Goal: Information Seeking & Learning: Learn about a topic

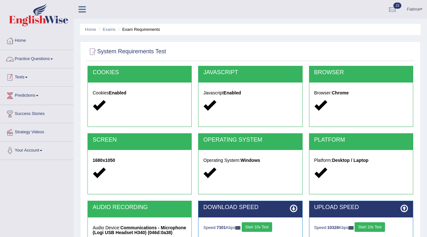
click at [19, 77] on link "Tests" at bounding box center [36, 76] width 73 height 16
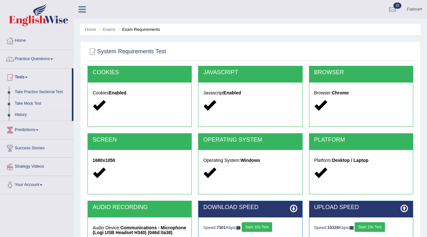
click at [24, 104] on link "Take Mock Test" at bounding box center [42, 104] width 60 height 12
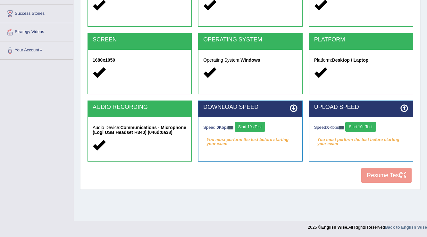
click at [255, 128] on button "Start 10s Test" at bounding box center [250, 127] width 30 height 10
click at [365, 127] on button "Start 10s Test" at bounding box center [360, 127] width 30 height 10
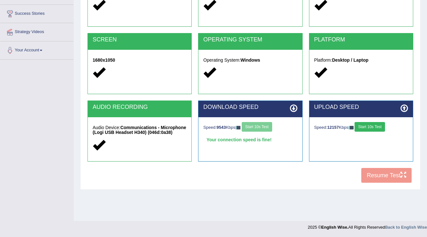
click at [365, 127] on button "Start 10s Test" at bounding box center [370, 127] width 30 height 10
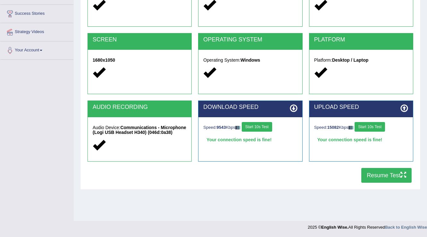
click at [390, 177] on button "Resume Test" at bounding box center [386, 175] width 50 height 15
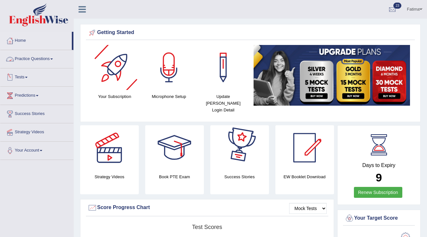
click at [45, 60] on link "Practice Questions" at bounding box center [36, 58] width 73 height 16
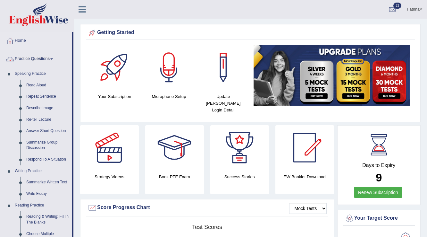
click at [44, 56] on link "Practice Questions" at bounding box center [35, 58] width 71 height 16
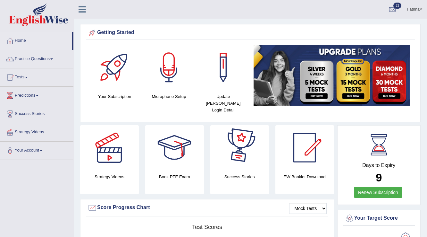
click at [168, 152] on div at bounding box center [174, 147] width 45 height 45
click at [25, 74] on link "Tests" at bounding box center [36, 76] width 73 height 16
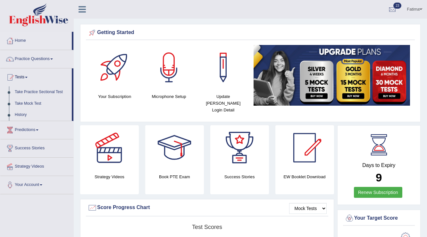
click at [19, 114] on link "History" at bounding box center [42, 115] width 60 height 12
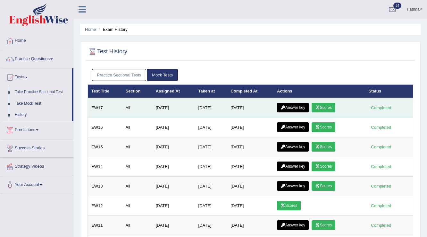
click at [324, 105] on link "Scores" at bounding box center [324, 108] width 24 height 10
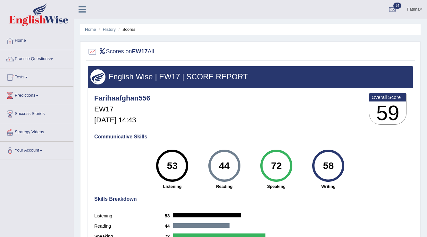
click at [21, 77] on link "Tests" at bounding box center [36, 76] width 73 height 16
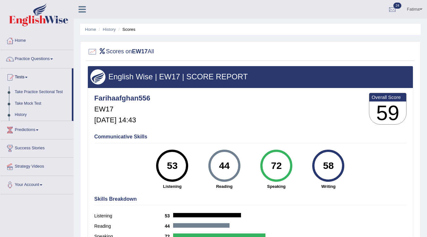
click at [19, 115] on link "History" at bounding box center [42, 115] width 60 height 12
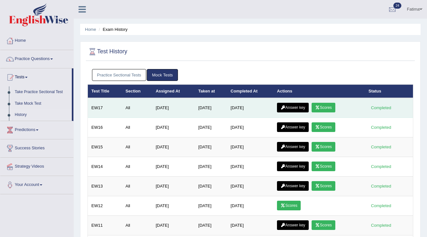
click at [297, 106] on link "Answer key" at bounding box center [293, 108] width 32 height 10
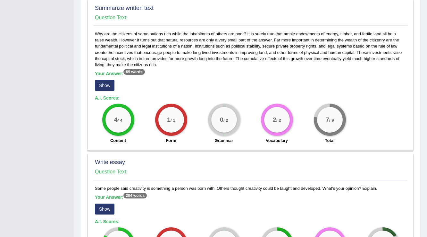
scroll to position [308, 0]
click at [106, 85] on button "Show" at bounding box center [105, 85] width 20 height 11
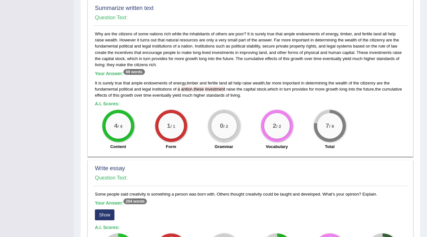
scroll to position [421, 0]
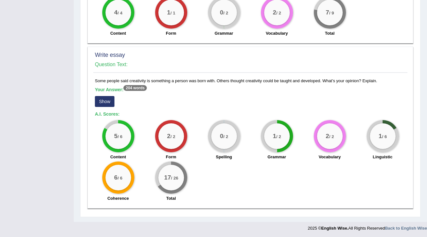
click at [136, 86] on sup "204 words" at bounding box center [134, 88] width 23 height 6
click at [135, 87] on sup "204 words" at bounding box center [134, 88] width 23 height 6
click at [134, 89] on sup "204 words" at bounding box center [134, 88] width 23 height 6
click at [136, 88] on sup "204 words" at bounding box center [134, 88] width 23 height 6
click at [107, 100] on button "Show" at bounding box center [105, 101] width 20 height 11
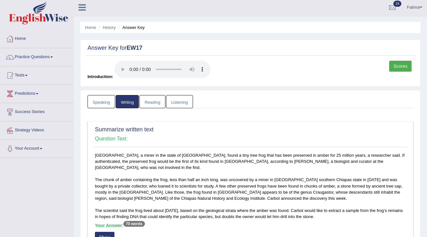
scroll to position [0, 0]
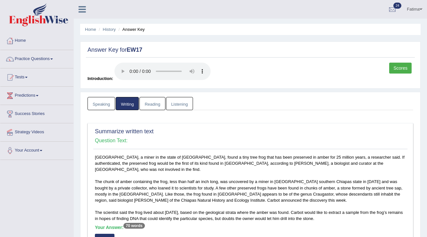
click at [104, 104] on link "Speaking" at bounding box center [102, 103] width 28 height 13
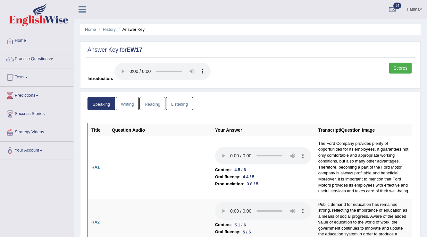
click at [154, 105] on link "Reading" at bounding box center [152, 103] width 26 height 13
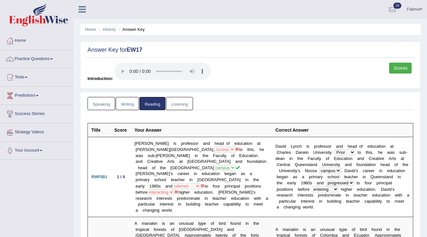
click at [181, 103] on link "Listening" at bounding box center [179, 103] width 27 height 13
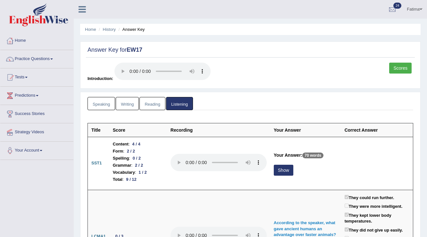
click at [103, 102] on link "Speaking" at bounding box center [102, 103] width 28 height 13
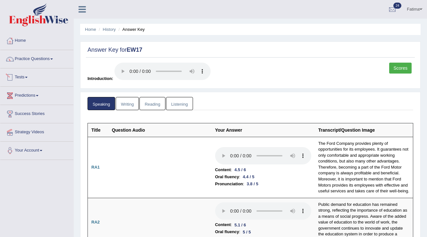
click at [30, 76] on link "Tests" at bounding box center [36, 76] width 73 height 16
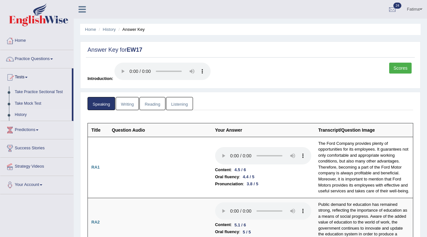
click at [20, 114] on link "History" at bounding box center [42, 115] width 60 height 12
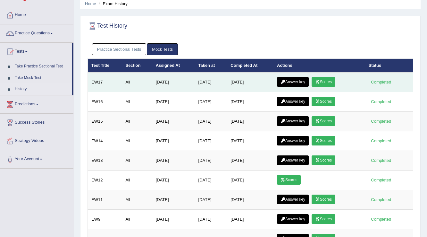
click at [320, 81] on icon at bounding box center [317, 82] width 5 height 4
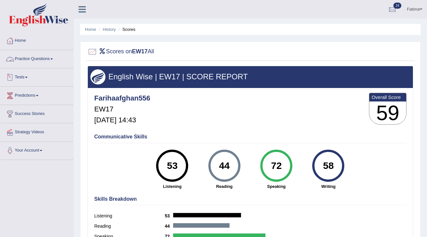
click at [29, 56] on link "Practice Questions" at bounding box center [36, 58] width 73 height 16
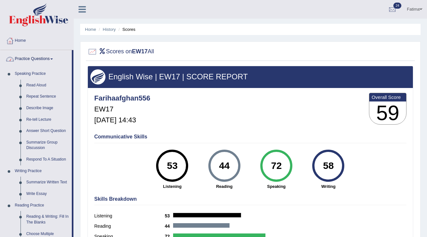
click at [45, 58] on link "Practice Questions" at bounding box center [35, 58] width 71 height 16
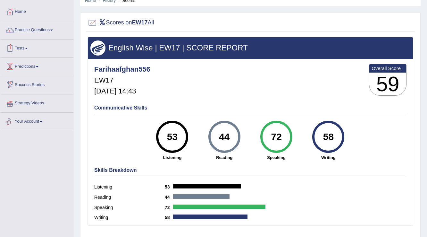
scroll to position [26, 0]
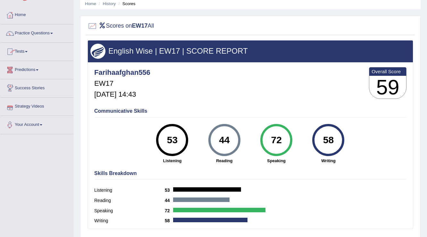
click at [27, 50] on link "Tests" at bounding box center [36, 51] width 73 height 16
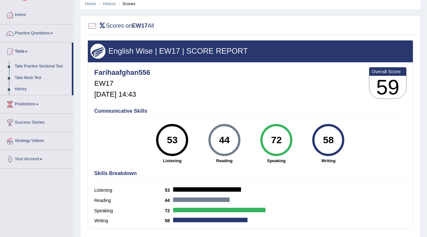
click at [21, 90] on link "History" at bounding box center [42, 89] width 60 height 12
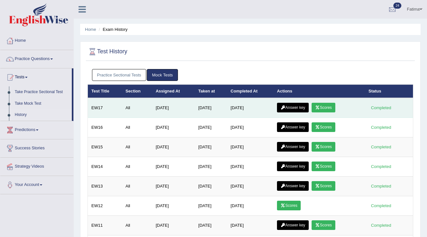
click at [298, 107] on link "Answer key" at bounding box center [293, 108] width 32 height 10
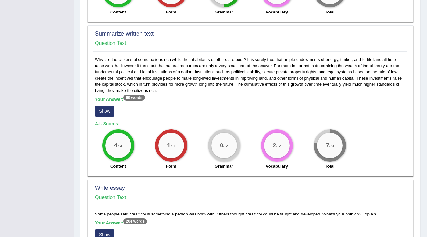
scroll to position [308, 0]
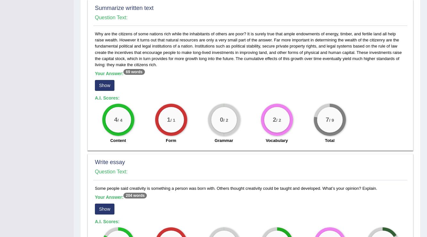
click at [109, 85] on button "Show" at bounding box center [105, 85] width 20 height 11
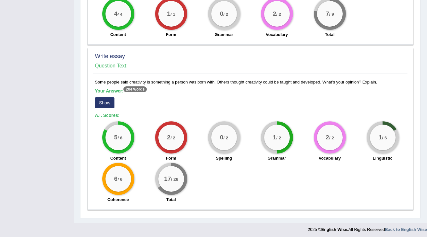
scroll to position [421, 0]
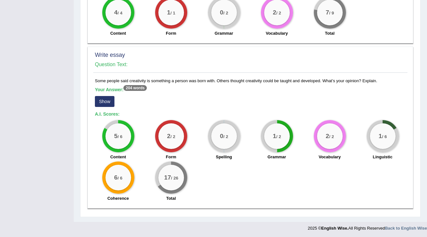
click at [102, 99] on button "Show" at bounding box center [105, 101] width 20 height 11
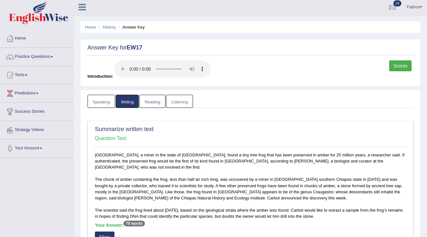
scroll to position [0, 0]
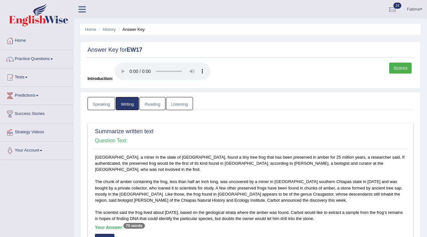
click at [150, 107] on link "Reading" at bounding box center [152, 103] width 26 height 13
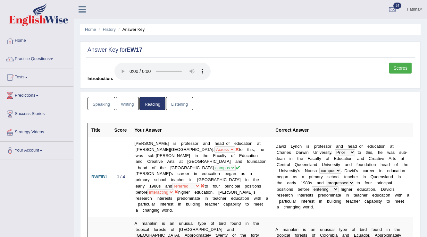
click at [183, 103] on link "Listening" at bounding box center [179, 103] width 27 height 13
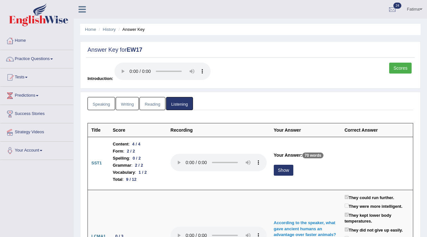
click at [155, 103] on link "Reading" at bounding box center [152, 103] width 26 height 13
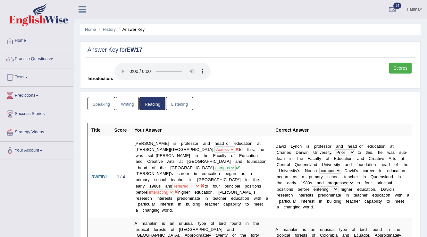
click at [127, 107] on link "Writing" at bounding box center [127, 103] width 23 height 13
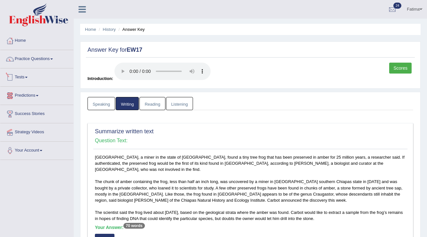
click at [25, 76] on link "Tests" at bounding box center [36, 76] width 73 height 16
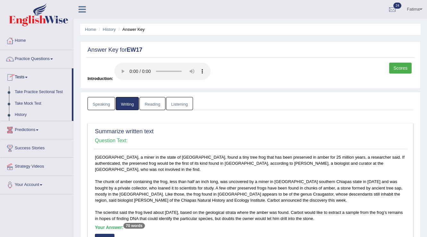
click at [20, 114] on link "History" at bounding box center [42, 115] width 60 height 12
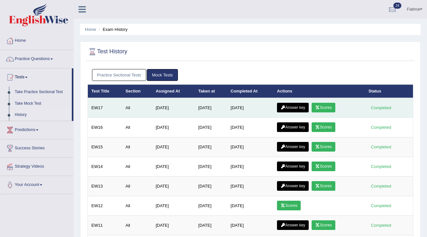
click at [327, 108] on link "Scores" at bounding box center [324, 108] width 24 height 10
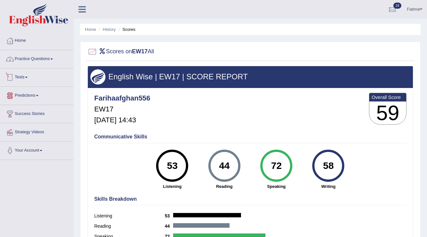
click at [40, 62] on link "Practice Questions" at bounding box center [36, 58] width 73 height 16
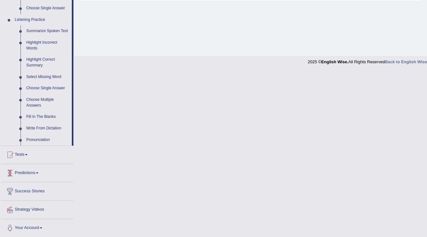
scroll to position [214, 0]
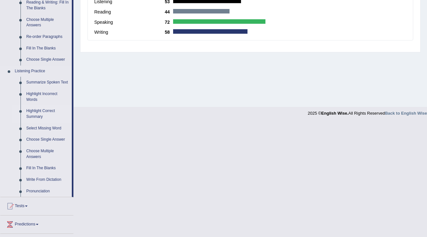
click at [36, 111] on link "Highlight Correct Summary" at bounding box center [47, 113] width 48 height 17
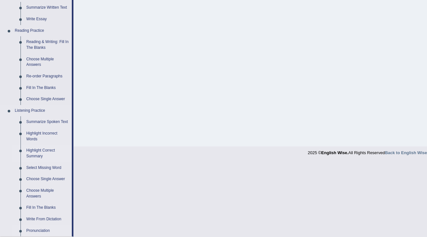
scroll to position [231, 0]
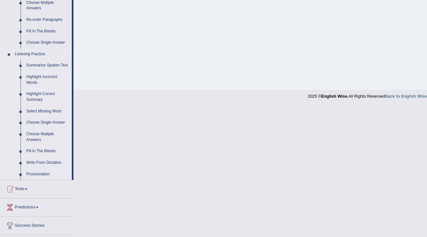
click at [35, 76] on link "Highlight Incorrect Words" at bounding box center [47, 79] width 48 height 17
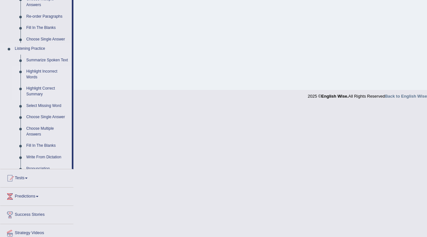
scroll to position [100, 0]
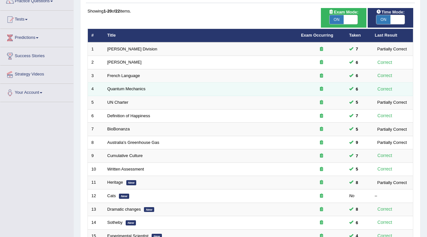
scroll to position [154, 0]
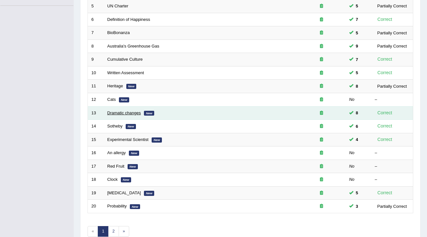
click at [122, 110] on link "Dramatic changes" at bounding box center [124, 112] width 34 height 5
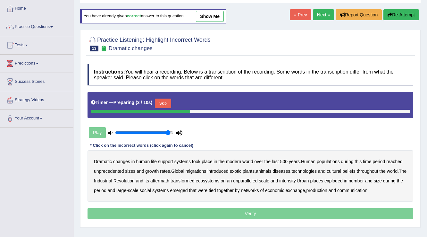
scroll to position [100, 0]
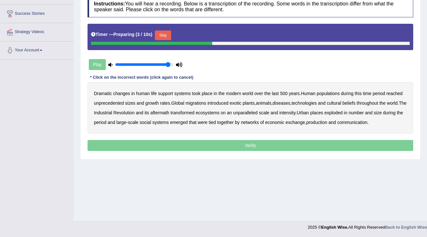
click at [165, 32] on button "Skip" at bounding box center [163, 35] width 16 height 10
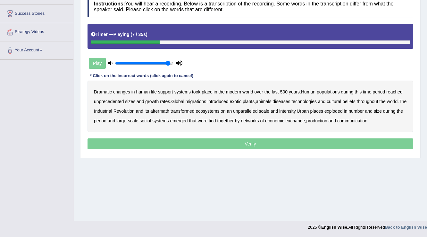
click at [325, 92] on b "populations" at bounding box center [328, 91] width 23 height 5
click at [284, 100] on b "diseases" at bounding box center [282, 101] width 18 height 5
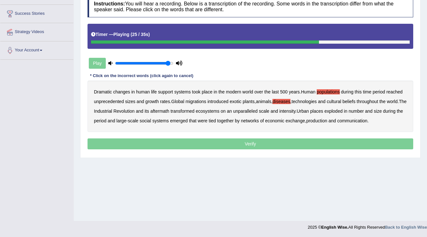
click at [252, 110] on b "unparalleled" at bounding box center [245, 110] width 24 height 5
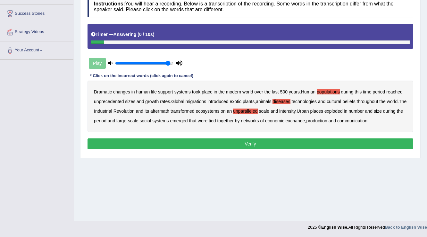
click at [324, 119] on b "production" at bounding box center [316, 120] width 21 height 5
click at [263, 141] on button "Verify" at bounding box center [251, 143] width 326 height 11
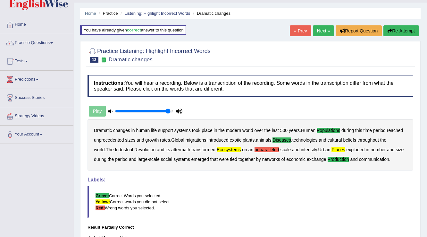
scroll to position [0, 0]
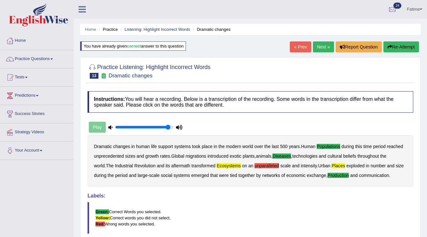
click at [402, 42] on button "Re-Attempt" at bounding box center [401, 46] width 36 height 11
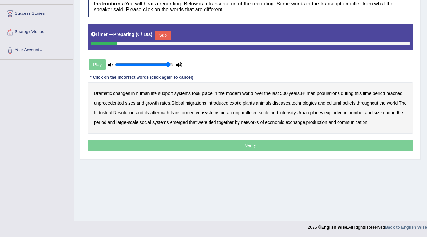
click at [165, 30] on button "Skip" at bounding box center [163, 35] width 16 height 10
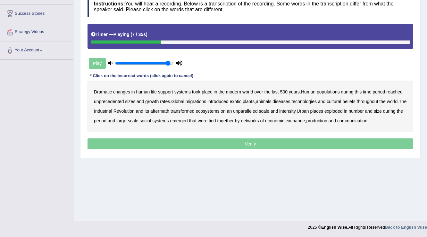
click at [322, 90] on b "populations" at bounding box center [328, 91] width 23 height 5
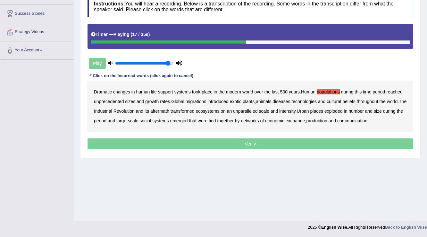
click at [290, 100] on b "diseases" at bounding box center [282, 101] width 18 height 5
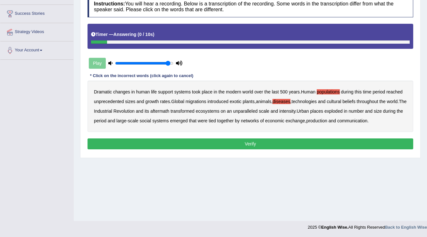
click at [323, 119] on b "production" at bounding box center [316, 120] width 21 height 5
click at [237, 139] on button "Verify" at bounding box center [251, 143] width 326 height 11
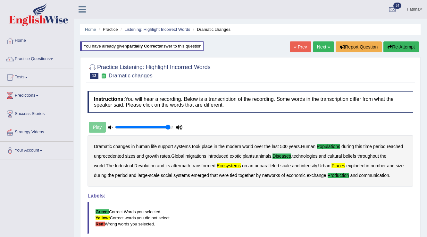
click at [405, 44] on button "Re-Attempt" at bounding box center [401, 46] width 36 height 11
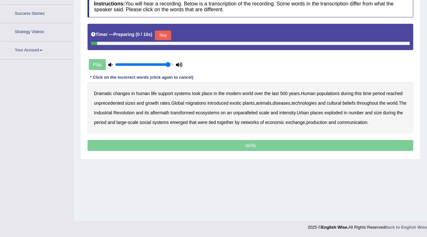
scroll to position [100, 0]
click at [162, 32] on button "Skip" at bounding box center [163, 35] width 16 height 10
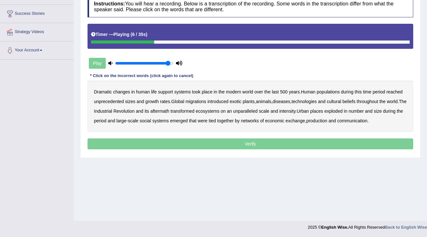
click at [328, 89] on b "populations" at bounding box center [328, 91] width 23 height 5
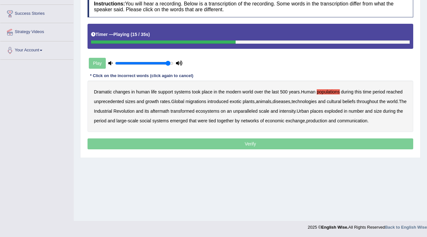
click at [285, 99] on b "diseases" at bounding box center [282, 101] width 18 height 5
click at [217, 110] on b "ecosystems" at bounding box center [208, 110] width 24 height 5
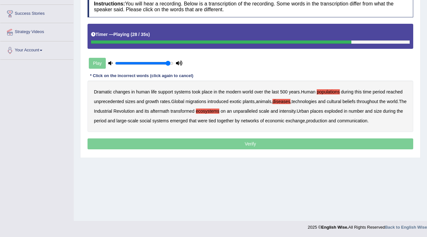
click at [295, 108] on b "intensity" at bounding box center [287, 110] width 16 height 5
click at [327, 121] on b "production" at bounding box center [316, 120] width 21 height 5
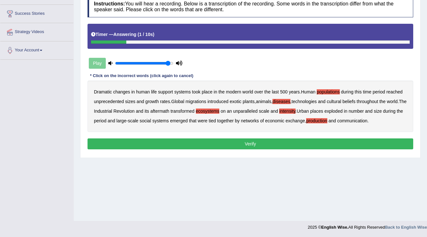
click at [244, 144] on button "Verify" at bounding box center [251, 143] width 326 height 11
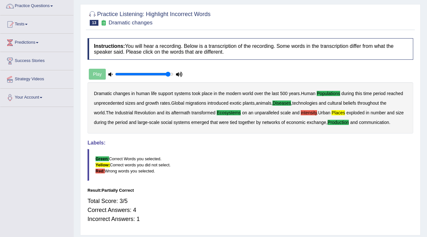
scroll to position [0, 0]
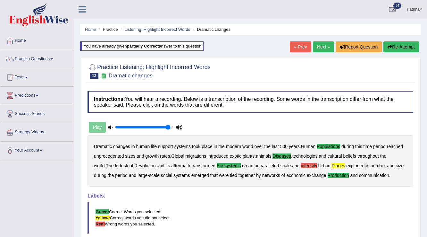
click at [399, 48] on button "Re-Attempt" at bounding box center [401, 46] width 36 height 11
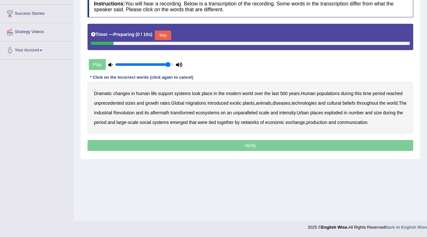
scroll to position [100, 0]
click at [163, 34] on button "Skip" at bounding box center [163, 35] width 16 height 10
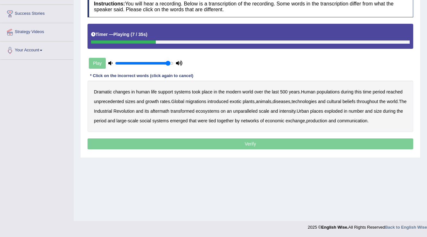
click at [330, 91] on b "populations" at bounding box center [328, 91] width 23 height 5
click at [285, 100] on b "diseases" at bounding box center [282, 101] width 18 height 5
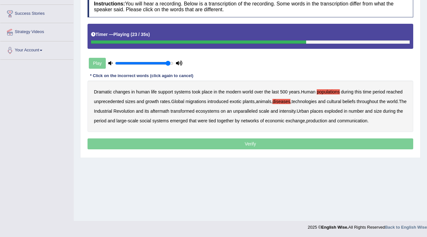
click at [214, 109] on b "ecosystems" at bounding box center [208, 110] width 24 height 5
click at [323, 110] on b "places" at bounding box center [316, 110] width 13 height 5
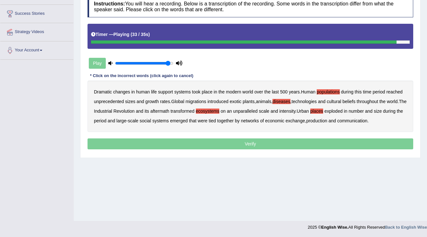
click at [305, 118] on b "exchange" at bounding box center [296, 120] width 20 height 5
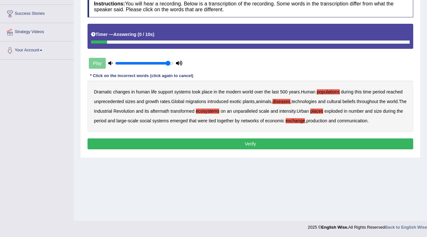
click at [217, 144] on button "Verify" at bounding box center [251, 143] width 326 height 11
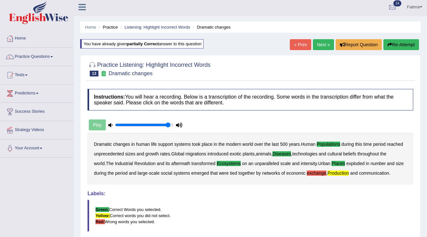
scroll to position [0, 0]
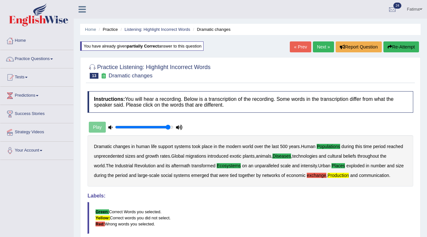
click at [397, 44] on button "Re-Attempt" at bounding box center [401, 46] width 36 height 11
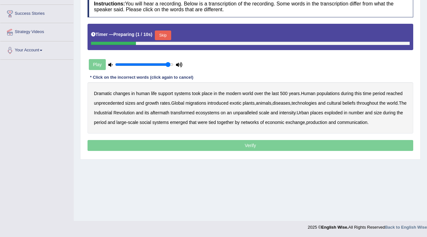
click at [165, 37] on button "Skip" at bounding box center [163, 35] width 16 height 10
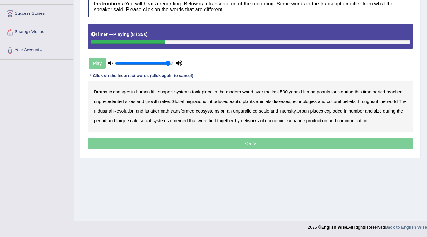
click at [331, 90] on b "populations" at bounding box center [328, 91] width 23 height 5
click at [283, 99] on b "diseases" at bounding box center [282, 101] width 18 height 5
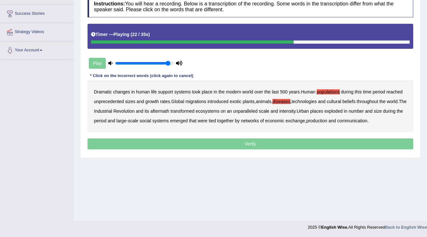
click at [217, 110] on b "ecosystems" at bounding box center [208, 110] width 24 height 5
click at [323, 110] on b "places" at bounding box center [316, 110] width 13 height 5
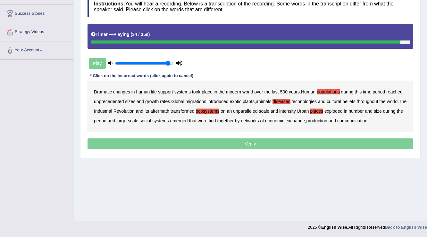
click at [325, 118] on b "production" at bounding box center [316, 120] width 21 height 5
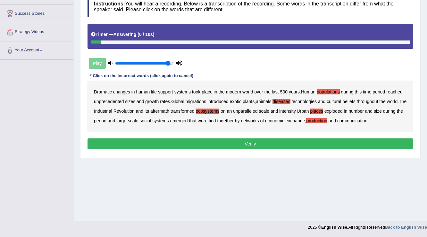
click at [260, 142] on button "Verify" at bounding box center [251, 143] width 326 height 11
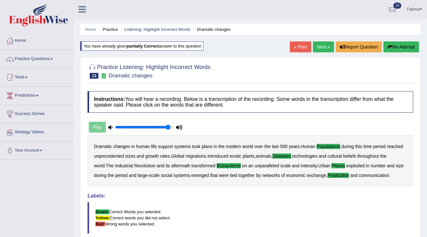
click at [325, 42] on link "Next »" at bounding box center [323, 46] width 21 height 11
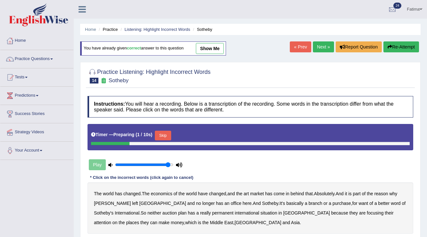
click at [168, 130] on button "Skip" at bounding box center [163, 135] width 16 height 10
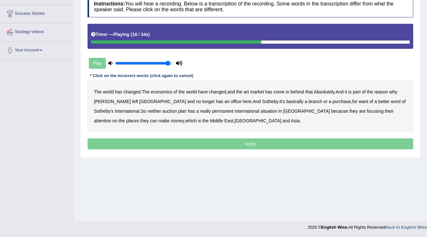
click at [332, 100] on b "purchase" at bounding box center [341, 101] width 19 height 5
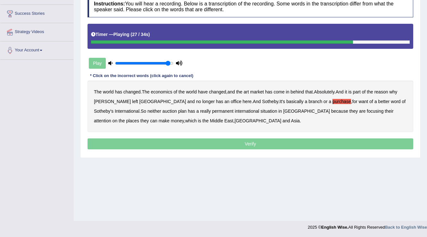
click at [261, 109] on b "situation" at bounding box center [269, 110] width 17 height 5
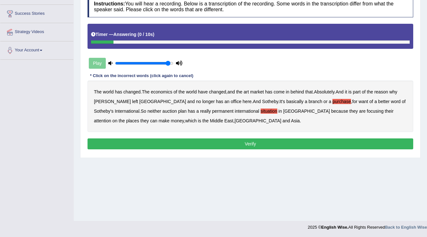
click at [229, 150] on div "Instructions: You will hear a recording. Below is a transcription of the record…" at bounding box center [250, 74] width 329 height 162
click at [230, 146] on button "Verify" at bounding box center [251, 143] width 326 height 11
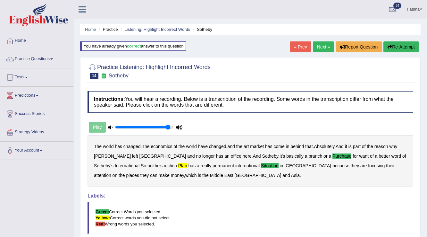
click at [400, 45] on button "Re-Attempt" at bounding box center [401, 46] width 36 height 11
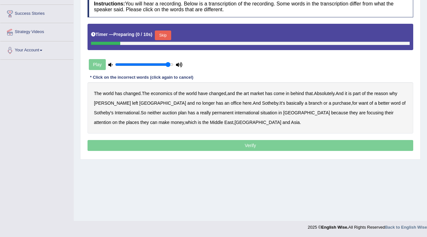
click at [166, 33] on button "Skip" at bounding box center [163, 35] width 16 height 10
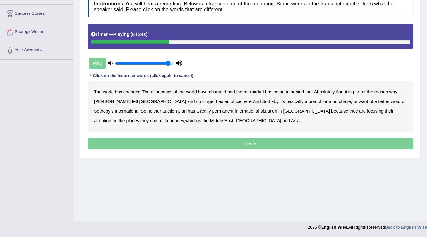
click at [330, 91] on b "Absolutely" at bounding box center [324, 91] width 21 height 5
click at [332, 101] on b "purchase" at bounding box center [341, 101] width 19 height 5
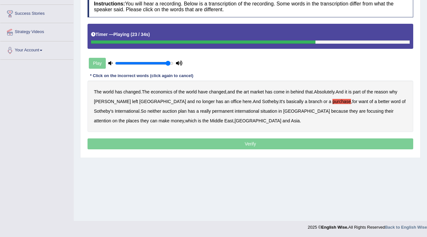
click at [178, 110] on b "plan" at bounding box center [182, 110] width 8 height 5
click at [261, 109] on b "situation" at bounding box center [269, 110] width 17 height 5
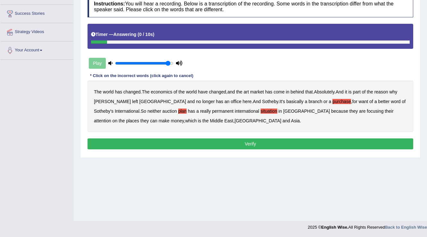
click at [239, 143] on button "Verify" at bounding box center [251, 143] width 326 height 11
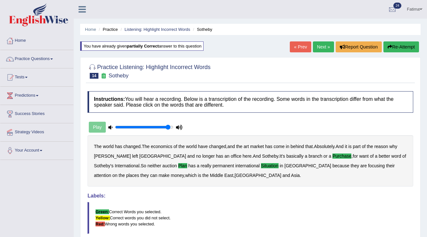
click at [321, 46] on link "Next »" at bounding box center [323, 46] width 21 height 11
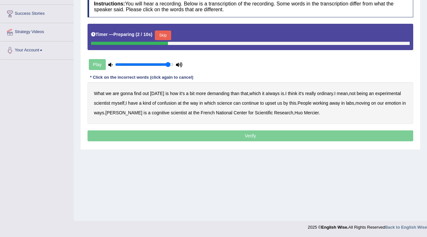
click at [164, 34] on button "Skip" at bounding box center [163, 35] width 16 height 10
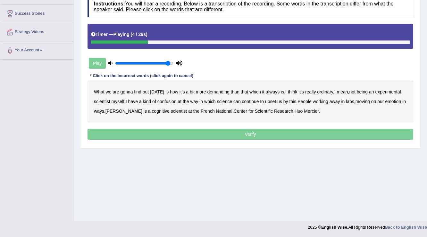
click at [214, 89] on b "demanding" at bounding box center [218, 91] width 22 height 5
click at [319, 91] on b "ordinary" at bounding box center [325, 91] width 16 height 5
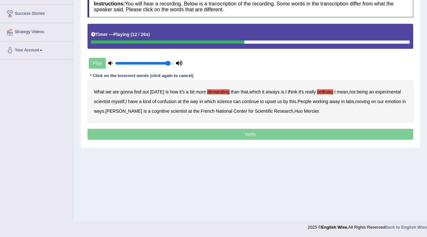
click at [169, 100] on b "confusion" at bounding box center [166, 101] width 19 height 5
click at [272, 101] on b "upset" at bounding box center [270, 101] width 11 height 5
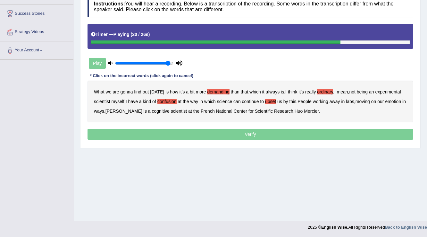
click at [396, 101] on b "emotion" at bounding box center [393, 101] width 16 height 5
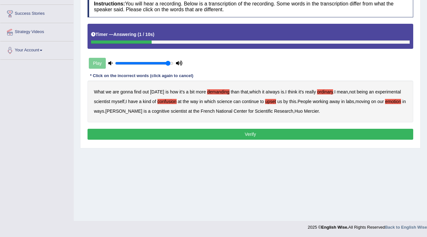
click at [243, 130] on button "Verify" at bounding box center [251, 134] width 326 height 11
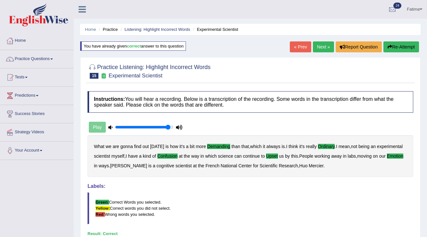
click at [322, 50] on link "Next »" at bounding box center [323, 46] width 21 height 11
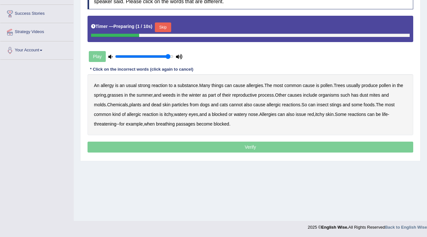
click at [168, 31] on button "Skip" at bounding box center [163, 27] width 16 height 10
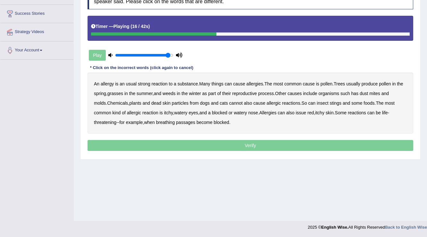
click at [196, 93] on b "winter" at bounding box center [195, 93] width 12 height 5
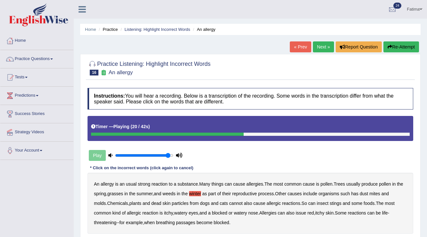
click at [403, 46] on button "Re-Attempt" at bounding box center [401, 46] width 36 height 11
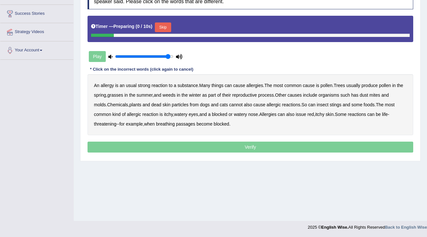
click at [169, 26] on button "Skip" at bounding box center [163, 27] width 16 height 10
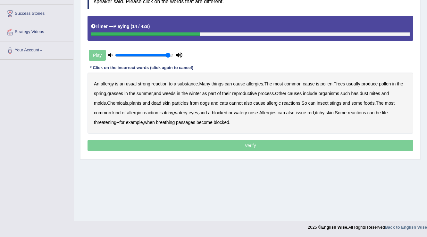
click at [197, 93] on b "winter" at bounding box center [195, 93] width 12 height 5
click at [240, 101] on b "cannot" at bounding box center [235, 102] width 13 height 5
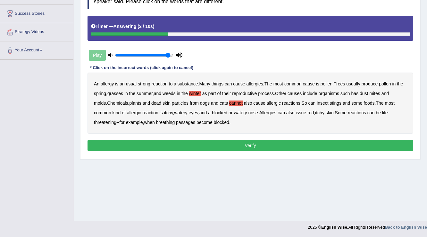
click at [212, 141] on button "Verify" at bounding box center [251, 145] width 326 height 11
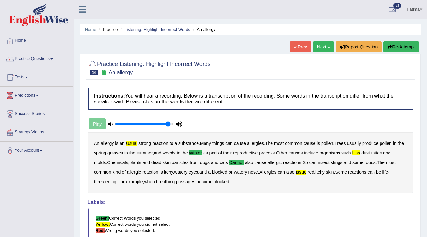
click at [391, 43] on button "Re-Attempt" at bounding box center [401, 46] width 36 height 11
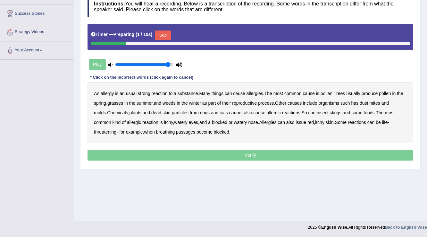
click at [168, 37] on button "Skip" at bounding box center [163, 35] width 16 height 10
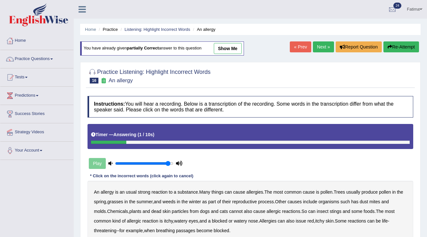
click at [396, 48] on button "Re-Attempt" at bounding box center [401, 46] width 36 height 11
click at [397, 49] on button "Re-Attempt" at bounding box center [401, 46] width 36 height 11
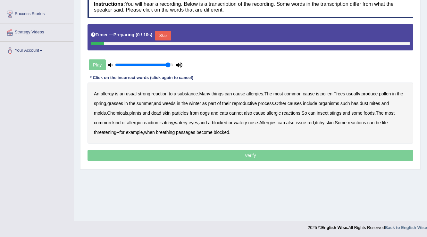
scroll to position [100, 0]
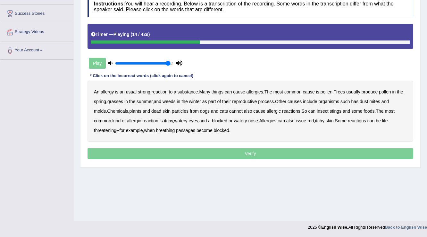
click at [196, 99] on b "winter" at bounding box center [195, 101] width 12 height 5
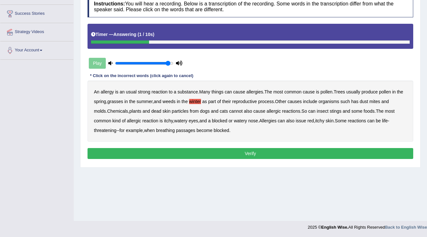
click at [190, 155] on button "Verify" at bounding box center [251, 153] width 326 height 11
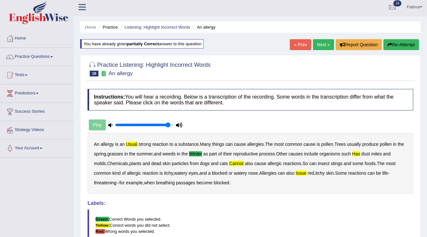
scroll to position [0, 0]
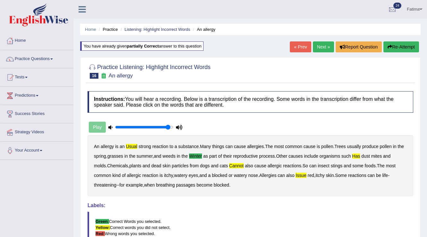
click at [402, 43] on button "Re-Attempt" at bounding box center [401, 46] width 36 height 11
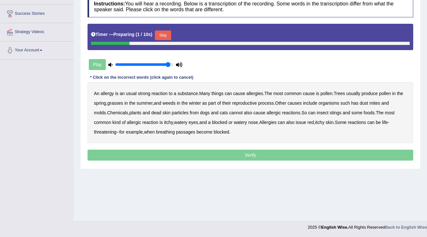
click at [168, 36] on button "Skip" at bounding box center [163, 35] width 16 height 10
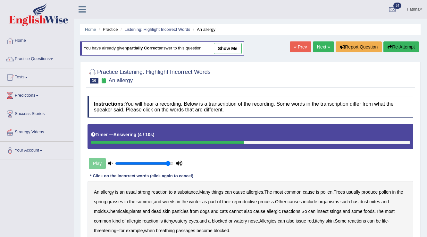
click at [395, 48] on button "Re-Attempt" at bounding box center [401, 46] width 36 height 11
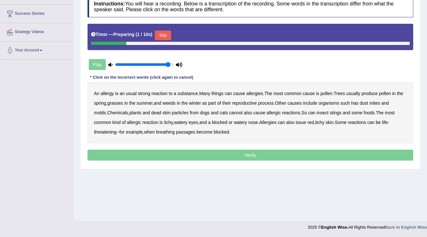
click at [166, 36] on button "Skip" at bounding box center [163, 35] width 16 height 10
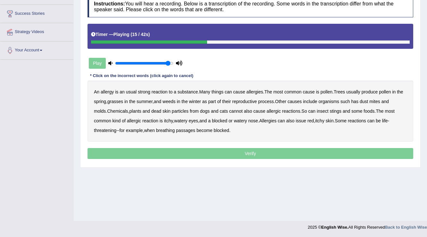
click at [196, 99] on b "winter" at bounding box center [195, 101] width 12 height 5
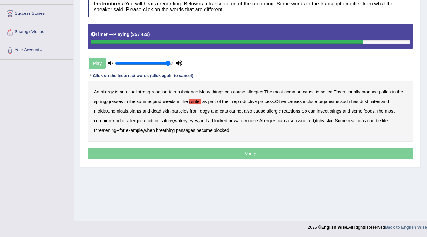
click at [305, 119] on b "issue" at bounding box center [301, 120] width 11 height 5
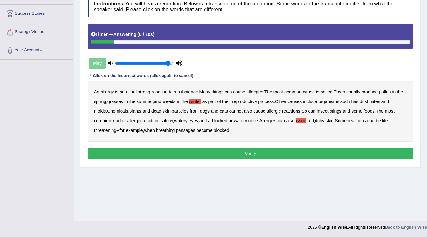
click at [231, 155] on button "Verify" at bounding box center [251, 153] width 326 height 11
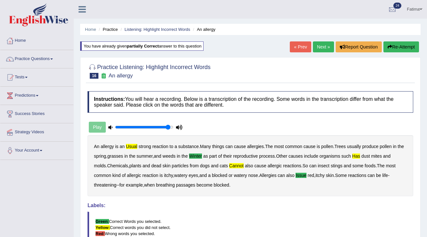
click at [396, 45] on button "Re-Attempt" at bounding box center [401, 46] width 36 height 11
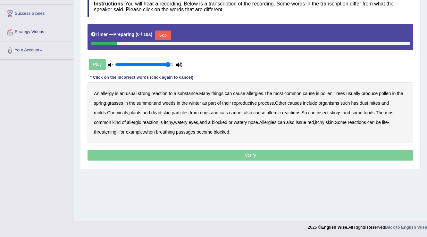
click at [163, 36] on button "Skip" at bounding box center [163, 35] width 16 height 10
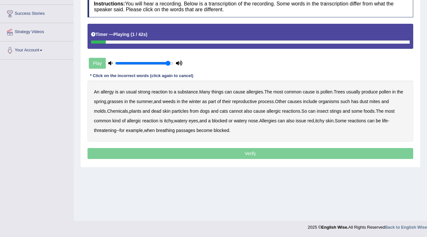
click at [129, 91] on b "usual" at bounding box center [131, 91] width 11 height 5
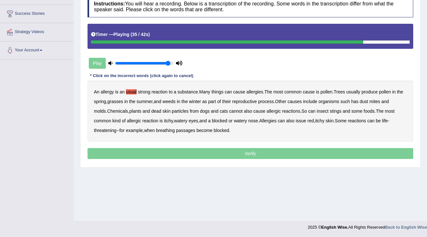
click at [305, 121] on b "issue" at bounding box center [301, 120] width 11 height 5
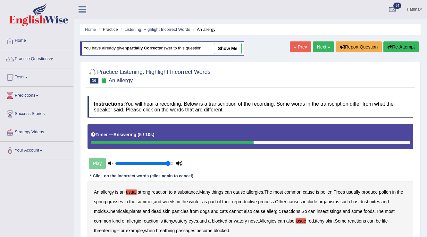
click at [397, 44] on button "Re-Attempt" at bounding box center [401, 46] width 36 height 11
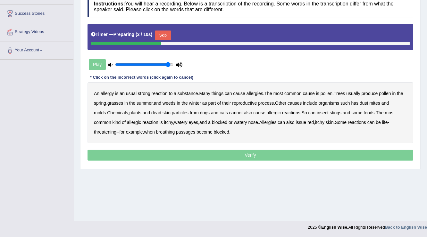
click at [164, 38] on button "Skip" at bounding box center [163, 35] width 16 height 10
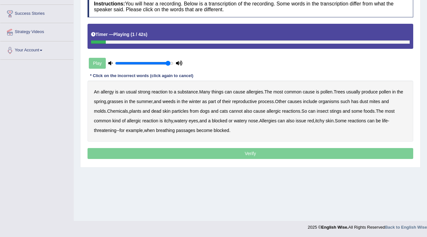
click at [130, 90] on b "usual" at bounding box center [131, 91] width 11 height 5
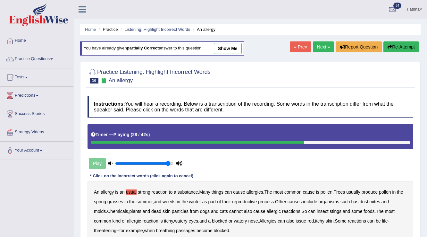
click at [408, 44] on button "Re-Attempt" at bounding box center [401, 46] width 36 height 11
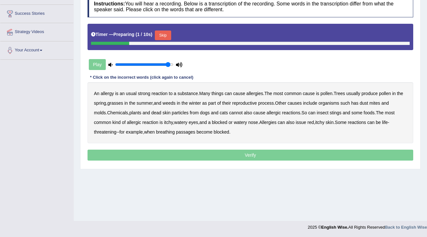
click at [167, 35] on button "Skip" at bounding box center [163, 35] width 16 height 10
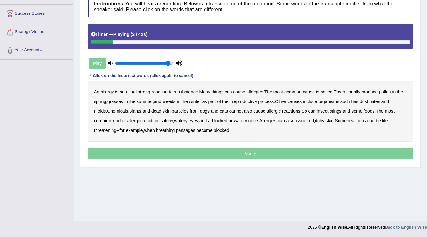
click at [128, 89] on b "usual" at bounding box center [131, 91] width 11 height 5
click at [197, 101] on b "winter" at bounding box center [195, 101] width 12 height 5
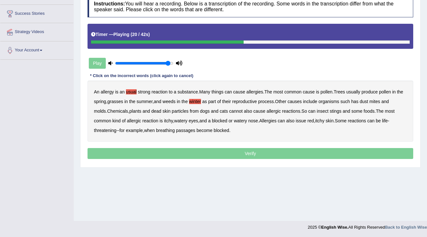
click at [357, 100] on b "has" at bounding box center [354, 101] width 7 height 5
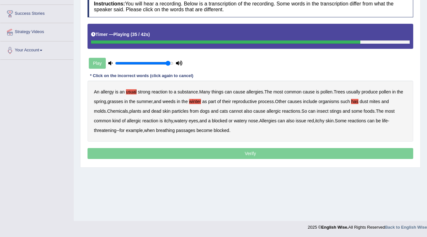
click at [303, 119] on b "issue" at bounding box center [301, 120] width 11 height 5
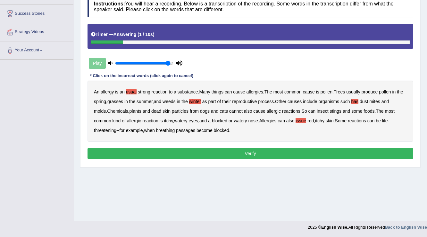
click at [227, 150] on button "Verify" at bounding box center [251, 153] width 326 height 11
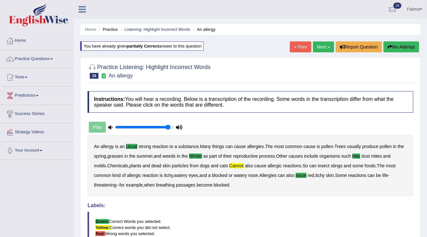
click at [326, 47] on link "Next »" at bounding box center [323, 46] width 21 height 11
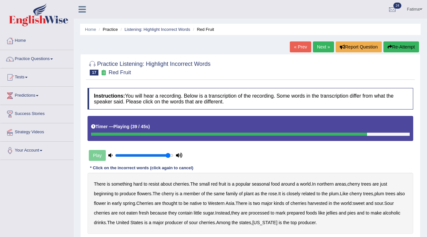
click at [402, 47] on button "Re-Attempt" at bounding box center [401, 46] width 36 height 11
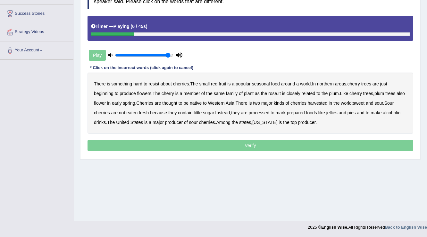
click at [265, 83] on b "seasonal" at bounding box center [261, 83] width 18 height 5
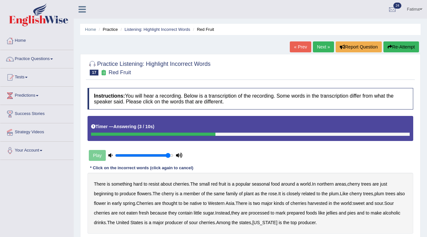
click at [400, 50] on button "Re-Attempt" at bounding box center [401, 46] width 36 height 11
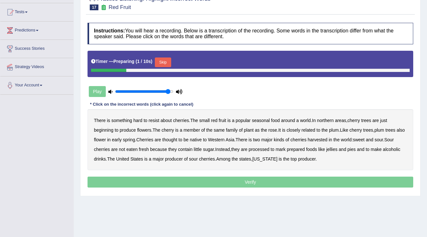
scroll to position [100, 0]
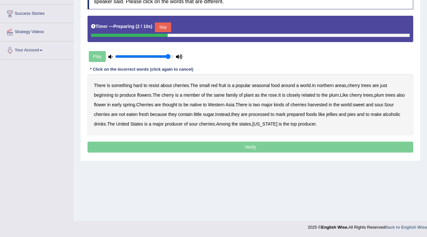
click at [163, 23] on button "Skip" at bounding box center [163, 27] width 16 height 10
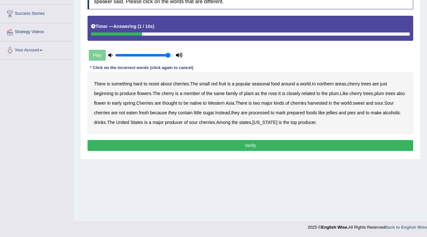
click at [172, 146] on button "Verify" at bounding box center [251, 145] width 326 height 11
click at [172, 145] on p "Verify" at bounding box center [251, 145] width 326 height 11
click at [171, 120] on div "There is something hard to resist about cherries . The small red fruit is a pop…" at bounding box center [251, 102] width 326 height 61
click at [164, 122] on b "major" at bounding box center [158, 122] width 11 height 5
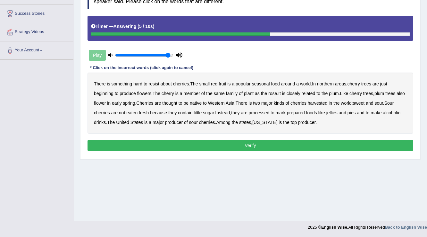
click at [164, 120] on b "major" at bounding box center [158, 122] width 11 height 5
click at [176, 140] on button "Verify" at bounding box center [251, 145] width 326 height 11
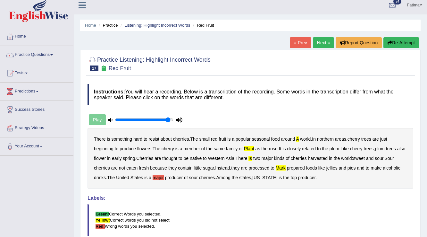
scroll to position [0, 0]
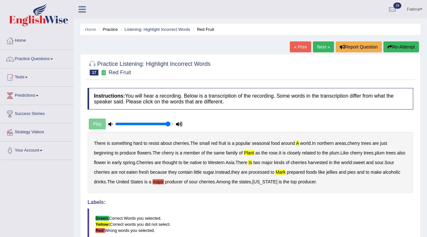
click at [394, 50] on button "Re-Attempt" at bounding box center [401, 46] width 36 height 11
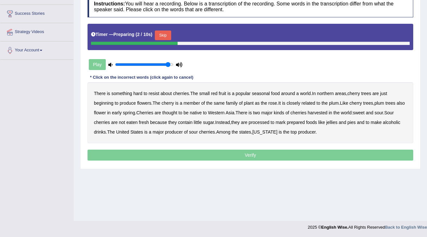
click at [166, 32] on button "Skip" at bounding box center [163, 35] width 16 height 10
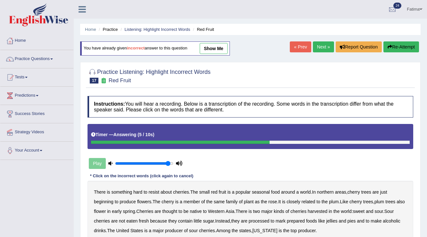
click at [393, 49] on button "Re-Attempt" at bounding box center [401, 46] width 36 height 11
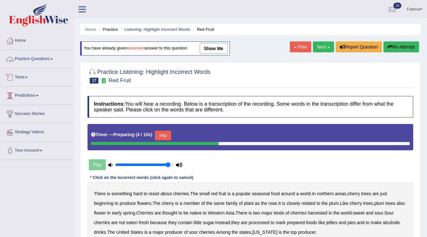
click at [41, 57] on link "Practice Questions" at bounding box center [36, 58] width 73 height 16
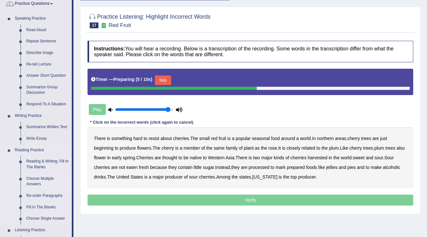
scroll to position [128, 0]
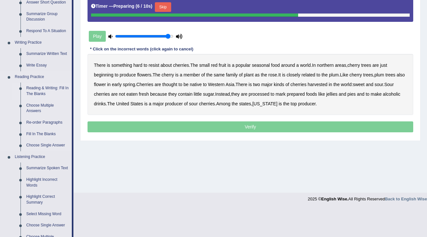
click at [48, 87] on link "Reading & Writing: Fill In The Blanks" at bounding box center [47, 90] width 48 height 17
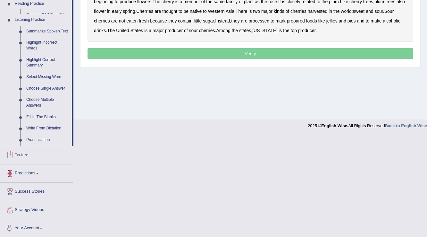
scroll to position [220, 0]
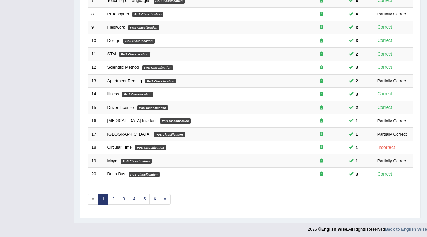
scroll to position [186, 0]
click at [144, 197] on link "5" at bounding box center [144, 199] width 11 height 11
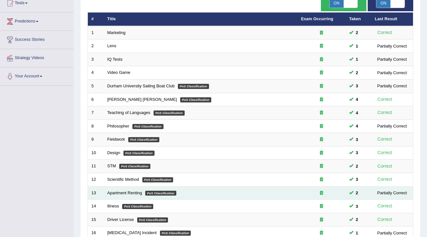
scroll to position [58, 0]
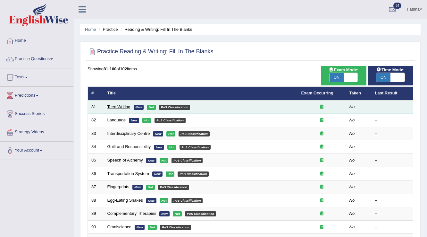
click at [115, 106] on link "Teen Writing" at bounding box center [118, 106] width 23 height 5
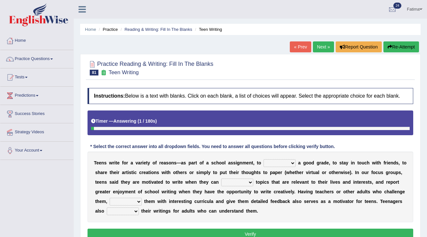
click at [275, 163] on select "take get give held" at bounding box center [280, 163] width 32 height 8
click at [264, 159] on select "take get give held" at bounding box center [280, 163] width 32 height 8
click at [274, 160] on select "take get give held" at bounding box center [280, 163] width 32 height 8
select select "give"
click at [264, 159] on select "take get give held" at bounding box center [280, 163] width 32 height 8
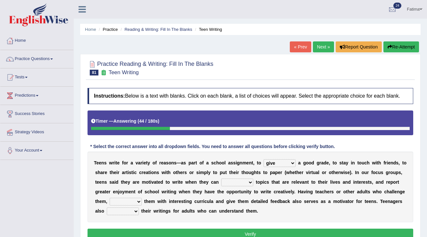
click at [240, 181] on select "show handle subscribe select" at bounding box center [237, 182] width 32 height 8
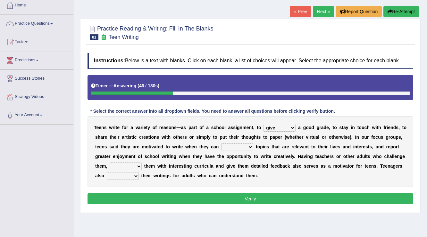
scroll to position [77, 0]
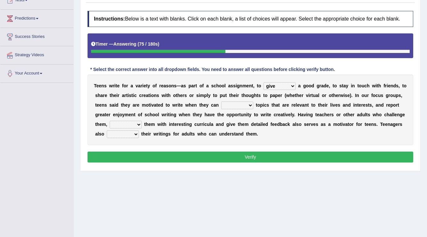
click at [241, 108] on select "show handle subscribe select" at bounding box center [237, 105] width 32 height 8
select select "subscribe"
click at [221, 101] on select "show handle subscribe select" at bounding box center [237, 105] width 32 height 8
click at [133, 122] on select "shower present exempt fill" at bounding box center [126, 125] width 32 height 8
select select "present"
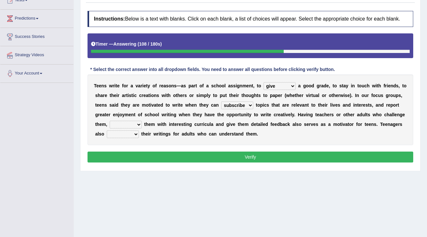
click at [110, 121] on select "shower present exempt fill" at bounding box center [126, 125] width 32 height 8
click at [117, 133] on select "compose recite show serve" at bounding box center [123, 134] width 32 height 8
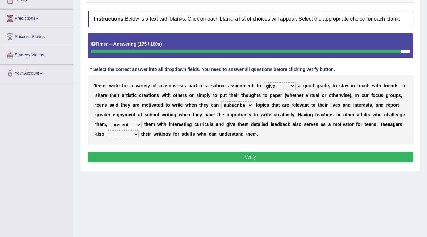
select select "show"
click at [107, 130] on select "compose recite show serve" at bounding box center [123, 134] width 32 height 8
click at [125, 132] on select "compose recite show serve" at bounding box center [123, 134] width 32 height 8
click at [124, 130] on select "compose recite show serve" at bounding box center [123, 134] width 32 height 8
click at [145, 156] on button "Verify" at bounding box center [251, 156] width 326 height 11
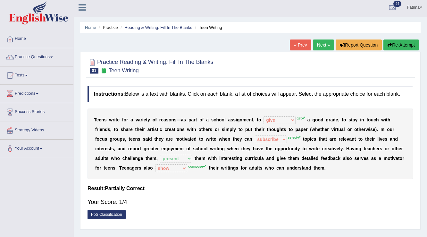
scroll to position [0, 0]
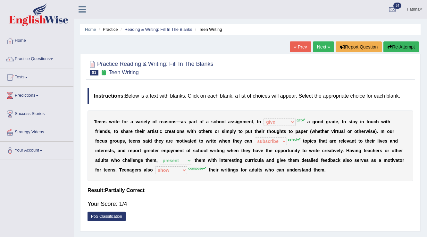
click at [386, 46] on button "Re-Attempt" at bounding box center [401, 46] width 36 height 11
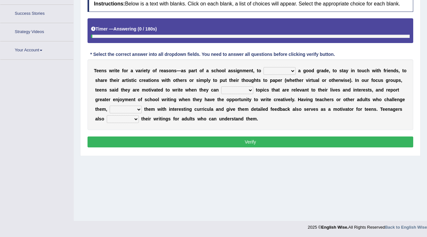
click at [241, 90] on select "show handle subscribe select" at bounding box center [237, 90] width 32 height 8
select select "select"
click at [221, 86] on select "show handle subscribe select" at bounding box center [237, 90] width 32 height 8
click at [275, 70] on select "take get give held" at bounding box center [280, 71] width 32 height 8
click at [264, 67] on select "take get give held" at bounding box center [280, 71] width 32 height 8
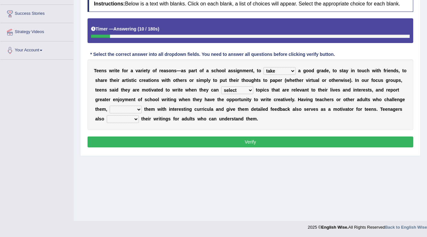
click at [283, 69] on select "take get give held" at bounding box center [280, 71] width 32 height 8
select select "get"
click at [264, 67] on select "take get give held" at bounding box center [280, 71] width 32 height 8
click at [128, 107] on select "shower present exempt fill" at bounding box center [126, 109] width 32 height 8
select select "present"
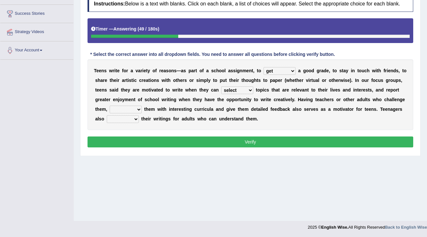
click at [110, 105] on select "shower present exempt fill" at bounding box center [126, 109] width 32 height 8
click at [128, 118] on select "compose recite show serve" at bounding box center [123, 119] width 32 height 8
select select "compose"
click at [107, 115] on select "compose recite show serve" at bounding box center [123, 119] width 32 height 8
click at [171, 143] on button "Verify" at bounding box center [251, 141] width 326 height 11
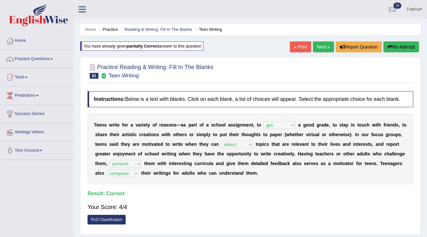
click at [338, 55] on div "Home Practice Reading & Writing: Fill In The Blanks Teen Writing You have alrea…" at bounding box center [250, 160] width 353 height 321
click at [321, 47] on link "Next »" at bounding box center [323, 46] width 21 height 11
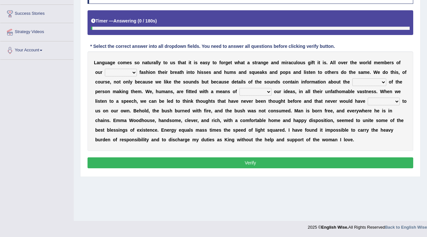
click at [121, 72] on select "species special specified sample" at bounding box center [121, 73] width 32 height 8
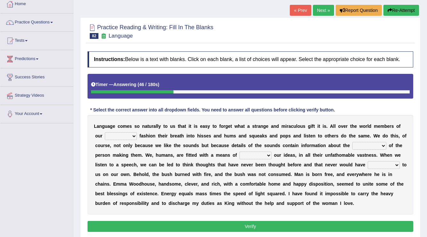
scroll to position [77, 0]
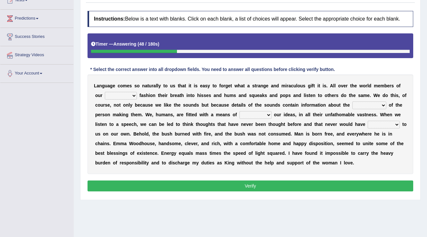
click at [114, 92] on select "species special specified sample" at bounding box center [121, 96] width 32 height 8
select select "specified"
click at [105, 92] on select "species special specified sample" at bounding box center [121, 96] width 32 height 8
click at [245, 116] on select "wearing sharing grating mending" at bounding box center [255, 115] width 32 height 8
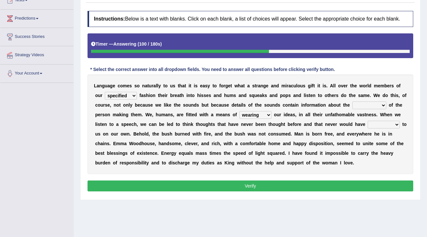
click at [239, 111] on select "wearing sharing grating mending" at bounding box center [255, 115] width 32 height 8
click at [244, 111] on select "wearing sharing grating mending" at bounding box center [255, 115] width 32 height 8
select select "sharing"
click at [239, 111] on select "wearing sharing grating mending" at bounding box center [255, 115] width 32 height 8
click at [367, 105] on select "dimensions exentions intentions retentions" at bounding box center [369, 105] width 34 height 8
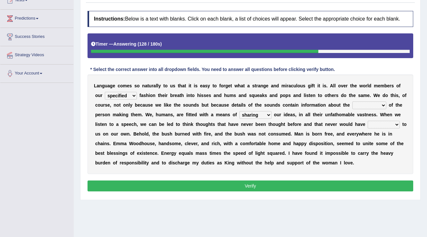
select select "exentions"
click at [352, 101] on select "dimensions exentions intentions retentions" at bounding box center [369, 105] width 34 height 8
click at [369, 124] on select "restored waked reckoned occurred" at bounding box center [384, 125] width 32 height 8
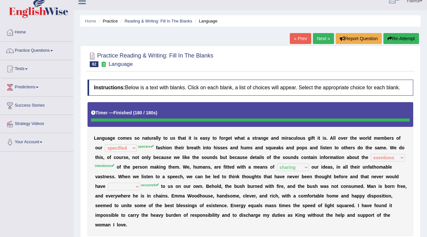
scroll to position [0, 0]
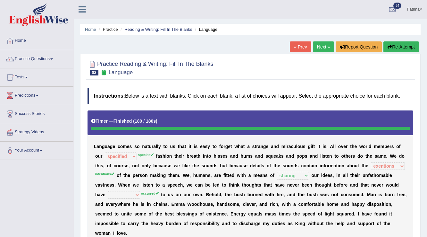
click at [414, 8] on link "Fatima" at bounding box center [414, 8] width 25 height 17
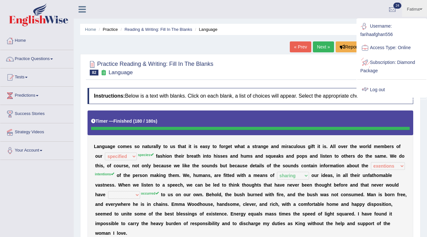
click at [368, 92] on div at bounding box center [365, 90] width 10 height 10
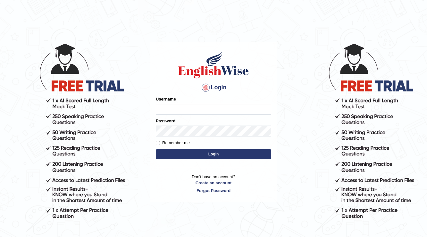
click at [163, 116] on form "Please fix the following errors: Username Password Remember me Login" at bounding box center [213, 128] width 115 height 64
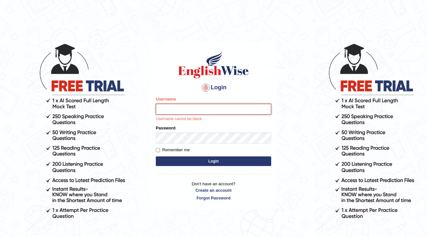
click at [163, 112] on input "Username" at bounding box center [213, 109] width 115 height 11
type input "farihaafghan556"
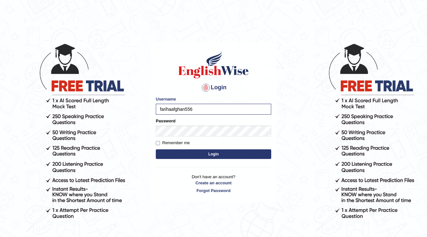
click at [198, 154] on button "Login" at bounding box center [213, 154] width 115 height 10
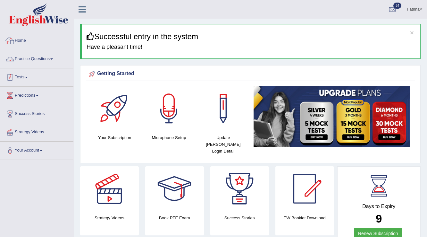
click at [18, 76] on link "Tests" at bounding box center [36, 76] width 73 height 16
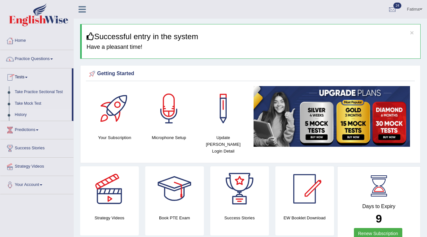
click at [22, 112] on link "History" at bounding box center [42, 115] width 60 height 12
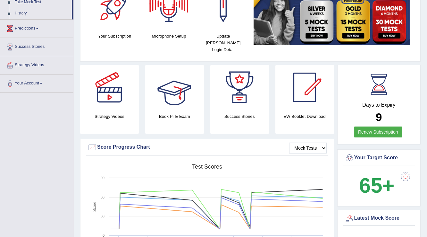
scroll to position [103, 0]
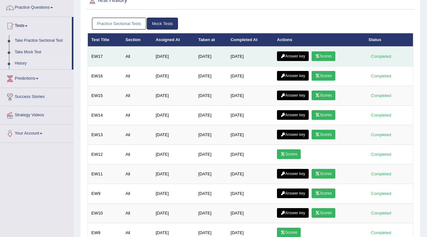
scroll to position [51, 0]
click at [331, 56] on link "Scores" at bounding box center [324, 56] width 24 height 10
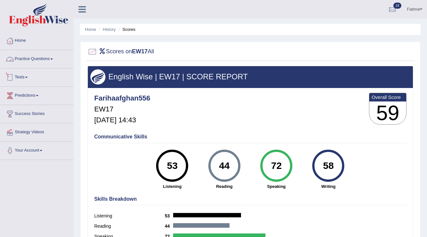
click at [24, 74] on link "Tests" at bounding box center [36, 76] width 73 height 16
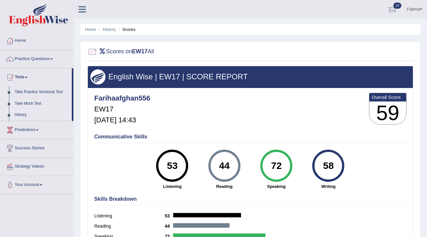
click at [20, 114] on link "History" at bounding box center [42, 115] width 60 height 12
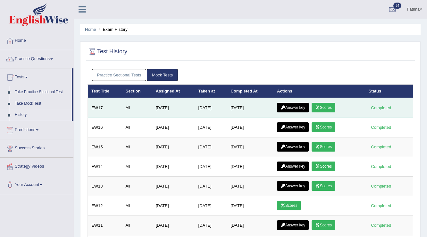
click at [297, 104] on link "Answer key" at bounding box center [293, 108] width 32 height 10
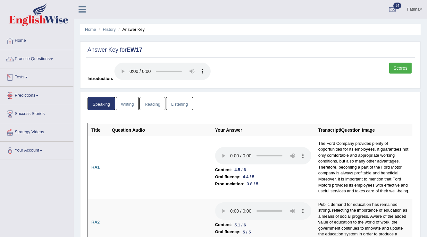
click at [32, 57] on link "Practice Questions" at bounding box center [36, 58] width 73 height 16
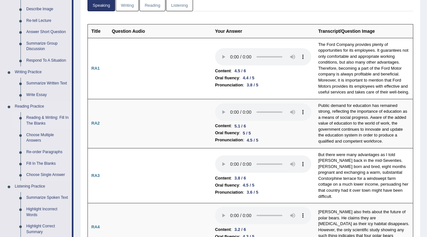
scroll to position [103, 0]
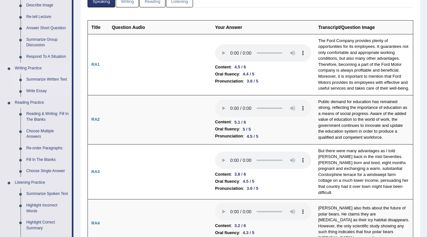
click at [44, 80] on link "Summarize Written Text" at bounding box center [47, 80] width 48 height 12
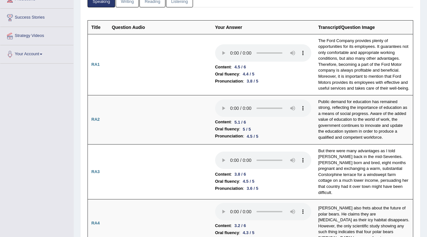
scroll to position [104, 0]
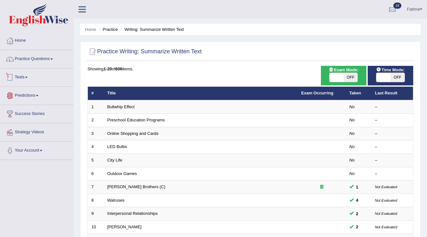
click at [31, 77] on link "Tests" at bounding box center [36, 76] width 73 height 16
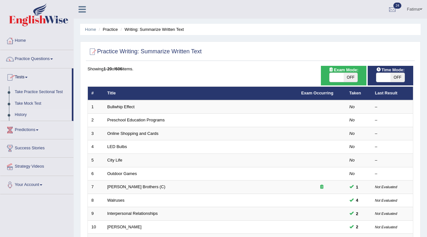
click at [18, 113] on link "History" at bounding box center [42, 115] width 60 height 12
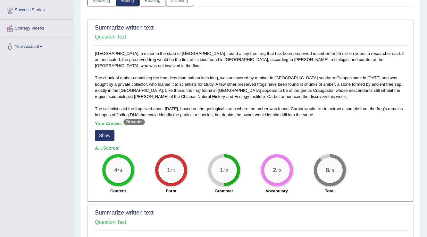
scroll to position [103, 0]
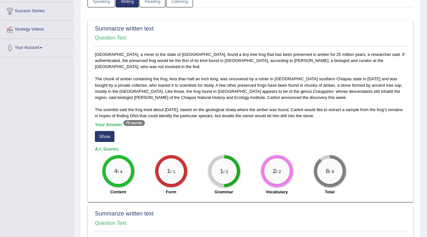
click at [105, 135] on button "Show" at bounding box center [105, 136] width 20 height 11
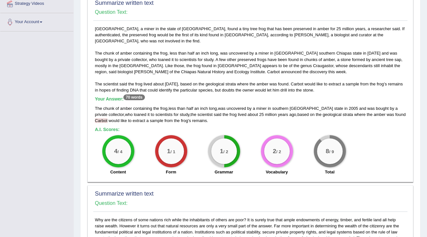
scroll to position [256, 0]
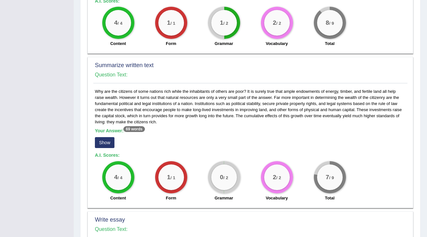
click at [104, 142] on button "Show" at bounding box center [105, 142] width 20 height 11
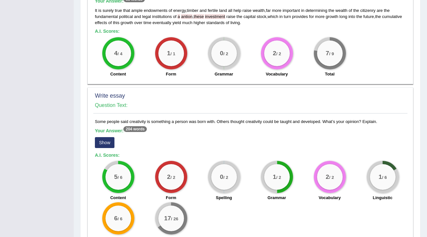
scroll to position [427, 0]
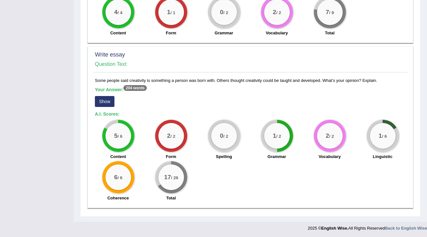
click at [107, 101] on button "Show" at bounding box center [105, 101] width 20 height 11
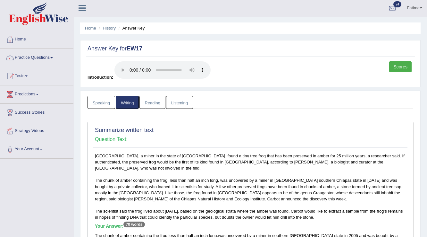
scroll to position [0, 0]
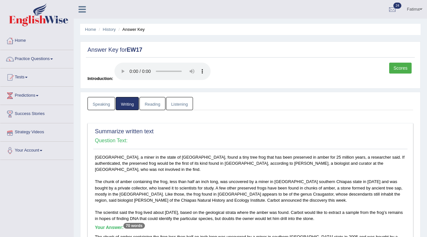
click at [154, 106] on link "Reading" at bounding box center [152, 103] width 26 height 13
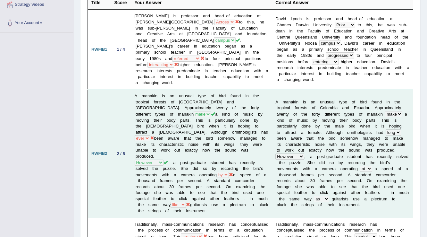
scroll to position [128, 0]
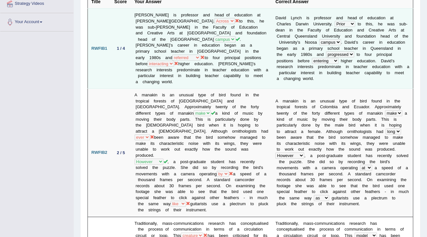
click at [237, 57] on td "David Lynch is professor and head of education at Charles Darwin University. St…" at bounding box center [201, 48] width 141 height 80
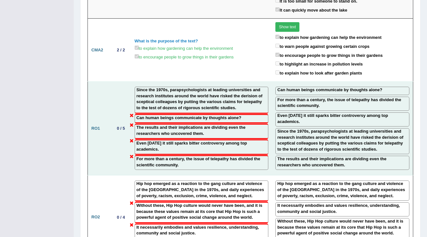
scroll to position [769, 0]
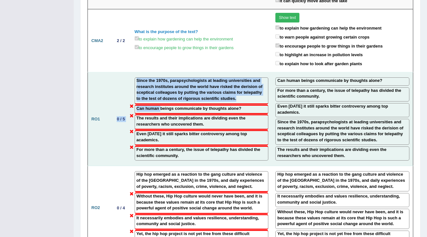
drag, startPoint x: 160, startPoint y: 77, endPoint x: 106, endPoint y: 85, distance: 54.5
click at [112, 85] on tr "RO1 0 / 5 Since the 1970s, parapsychologists at leading universities and resear…" at bounding box center [250, 119] width 325 height 94
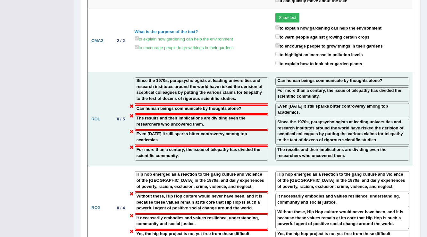
click at [89, 76] on td "RO1" at bounding box center [99, 119] width 23 height 94
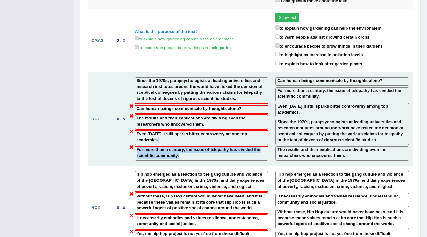
drag, startPoint x: 201, startPoint y: 106, endPoint x: 199, endPoint y: 122, distance: 15.6
click at [200, 122] on td "Since the 1970s, parapsychologists at leading universities and research institu…" at bounding box center [201, 119] width 141 height 94
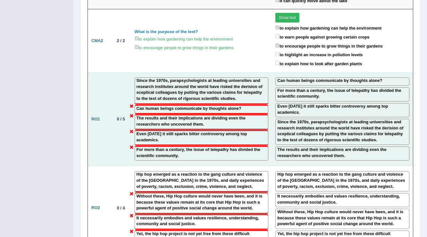
click at [122, 122] on td "0 / 5" at bounding box center [121, 119] width 20 height 94
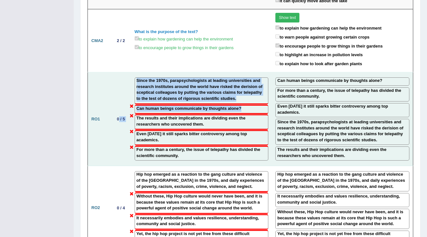
drag, startPoint x: 119, startPoint y: 63, endPoint x: 154, endPoint y: 77, distance: 37.3
click at [157, 77] on tr "RO1 0 / 5 Since the 1970s, parapsychologists at leading universities and resear…" at bounding box center [250, 119] width 325 height 94
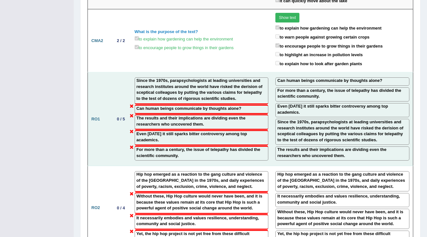
drag, startPoint x: 116, startPoint y: 95, endPoint x: 123, endPoint y: 80, distance: 16.2
click at [115, 90] on td "0 / 5" at bounding box center [121, 119] width 20 height 94
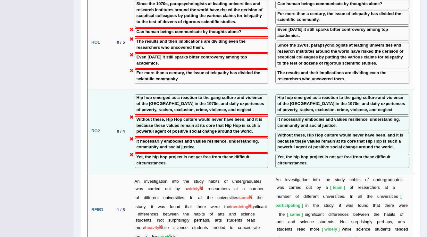
scroll to position [846, 0]
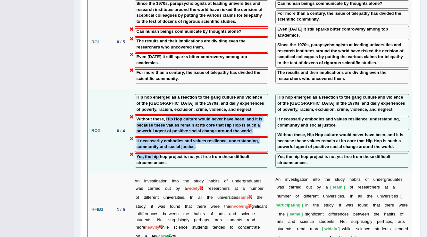
drag, startPoint x: 166, startPoint y: 86, endPoint x: 160, endPoint y: 119, distance: 33.7
click at [160, 120] on td "Hip hop emerged as a reaction to the gang culture and violence of the South Bro…" at bounding box center [201, 131] width 141 height 84
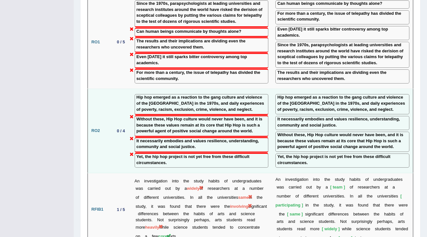
drag, startPoint x: 124, startPoint y: 106, endPoint x: 129, endPoint y: 106, distance: 5.5
click at [129, 106] on tr "RO2 0 / 4 Hip hop emerged as a reaction to the gang culture and violence of the…" at bounding box center [250, 131] width 325 height 84
drag, startPoint x: 111, startPoint y: 108, endPoint x: 121, endPoint y: 112, distance: 11.0
click at [111, 108] on td "0 / 4" at bounding box center [121, 131] width 20 height 84
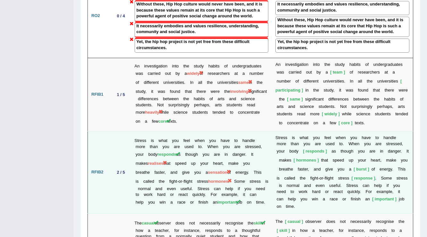
scroll to position [975, 0]
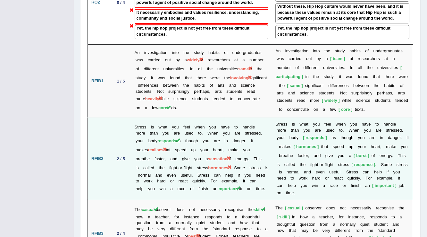
click at [148, 118] on td "Stress is what you feel when you have to handle more than you are used to. When…" at bounding box center [201, 159] width 141 height 82
click at [135, 118] on td "Stress is what you feel when you have to handle more than you are used to. When…" at bounding box center [201, 159] width 141 height 82
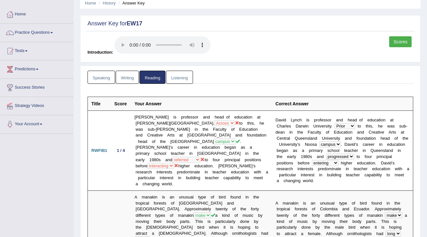
scroll to position [0, 0]
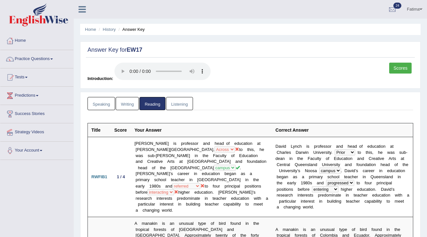
click at [176, 104] on link "Listening" at bounding box center [179, 103] width 27 height 13
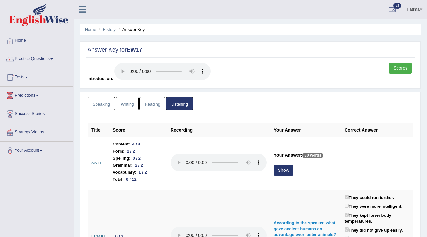
click at [411, 10] on link "Fatima" at bounding box center [414, 8] width 25 height 17
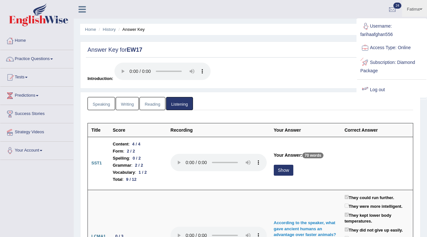
click at [373, 90] on link "Log out" at bounding box center [391, 89] width 69 height 15
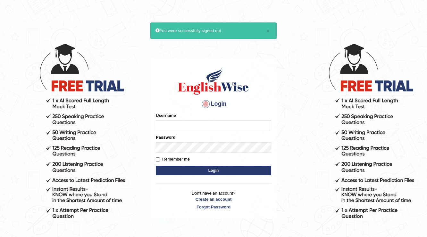
click at [180, 129] on input "Username" at bounding box center [213, 125] width 115 height 11
type input "[PERSON_NAME]"
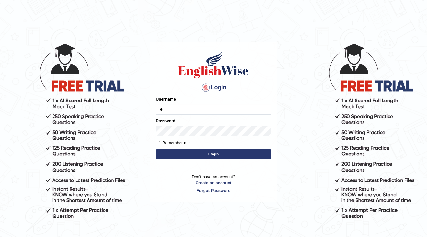
click at [210, 109] on input "el" at bounding box center [213, 109] width 115 height 11
type input "e"
type input "[PERSON_NAME]"
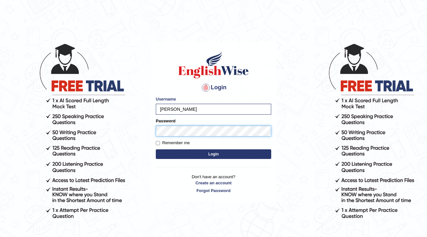
click at [156, 149] on button "Login" at bounding box center [213, 154] width 115 height 10
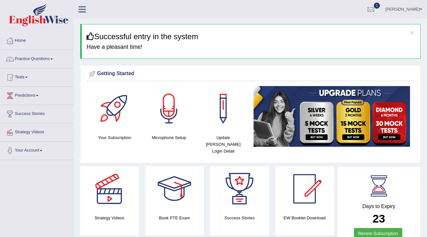
click at [28, 77] on span at bounding box center [26, 77] width 3 height 1
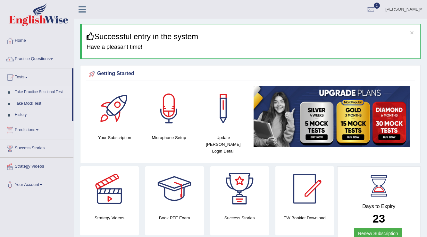
click at [36, 92] on link "Take Practice Sectional Test" at bounding box center [42, 92] width 60 height 12
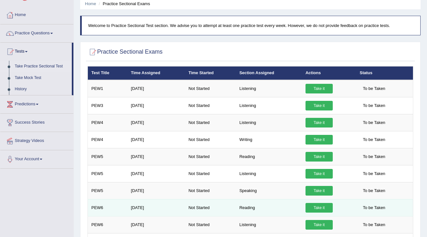
click at [317, 206] on link "Take it" at bounding box center [319, 208] width 27 height 10
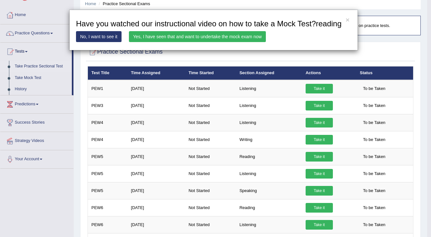
click at [223, 37] on link "Yes, I have seen that and want to undertake the mock exam now" at bounding box center [197, 36] width 137 height 11
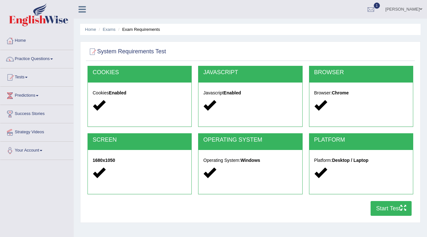
click at [382, 206] on button "Start Test" at bounding box center [391, 208] width 41 height 15
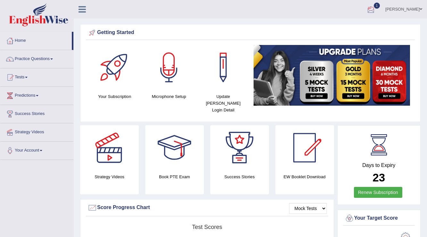
click at [376, 6] on div at bounding box center [371, 10] width 10 height 10
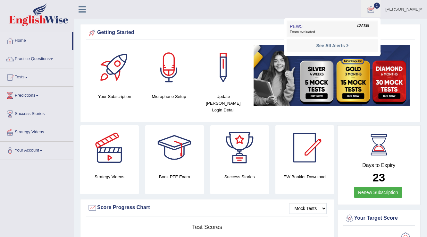
click at [327, 31] on span "Exam evaluated" at bounding box center [332, 31] width 85 height 5
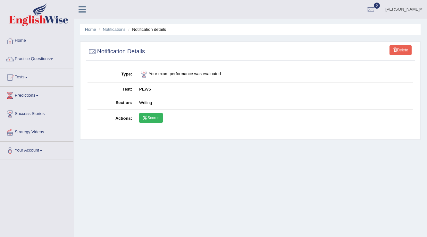
click at [154, 115] on link "Scores" at bounding box center [151, 118] width 24 height 10
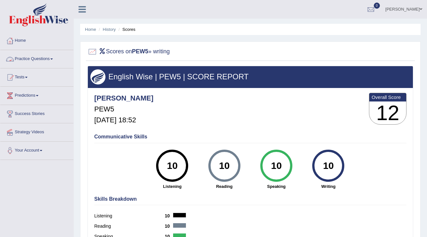
click at [52, 59] on link "Practice Questions" at bounding box center [36, 58] width 73 height 16
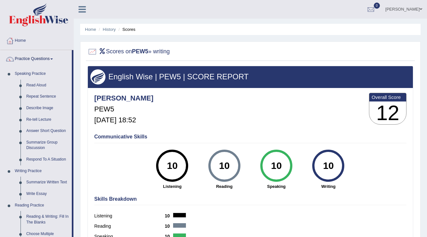
click at [54, 58] on link "Practice Questions" at bounding box center [35, 58] width 71 height 16
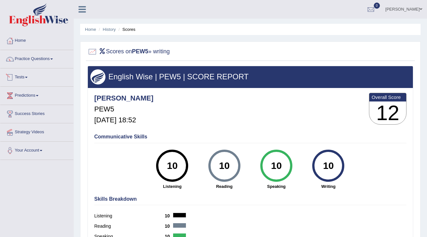
click at [28, 77] on span at bounding box center [26, 77] width 3 height 1
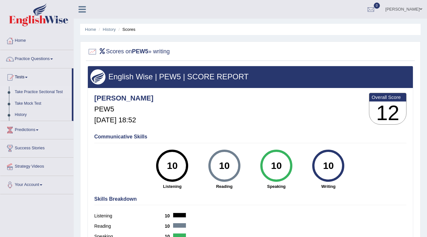
click at [29, 91] on link "Take Practice Sectional Test" at bounding box center [42, 92] width 60 height 12
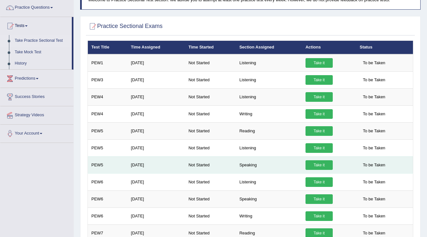
click at [319, 163] on link "Take it" at bounding box center [319, 165] width 27 height 10
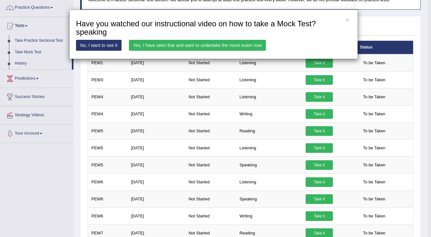
click at [209, 45] on link "Yes, I have seen that and want to undertake the mock exam now" at bounding box center [197, 45] width 137 height 11
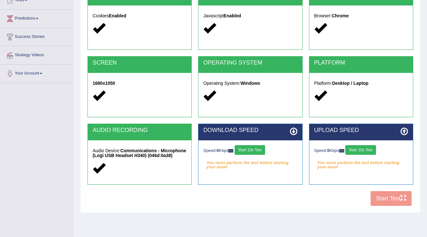
scroll to position [100, 0]
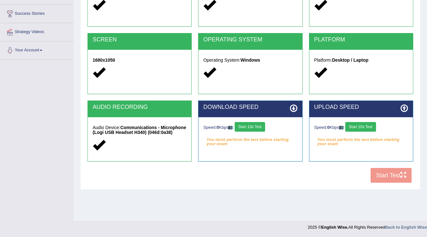
click at [250, 126] on button "Start 10s Test" at bounding box center [250, 127] width 30 height 10
click at [361, 126] on button "Start 10s Test" at bounding box center [360, 127] width 30 height 10
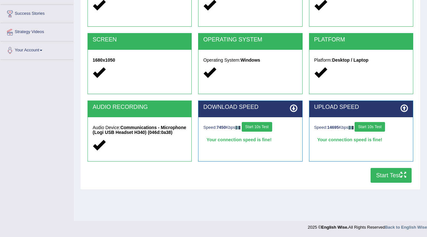
click at [392, 175] on button "Start Test" at bounding box center [391, 175] width 41 height 15
